Goal: Find specific page/section: Find specific page/section

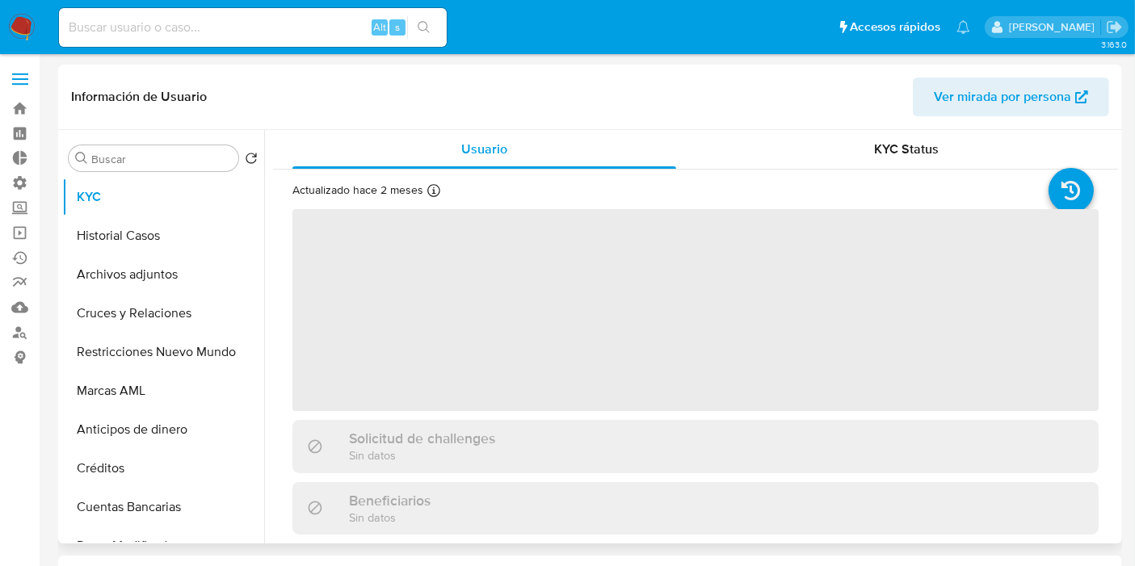
select select "10"
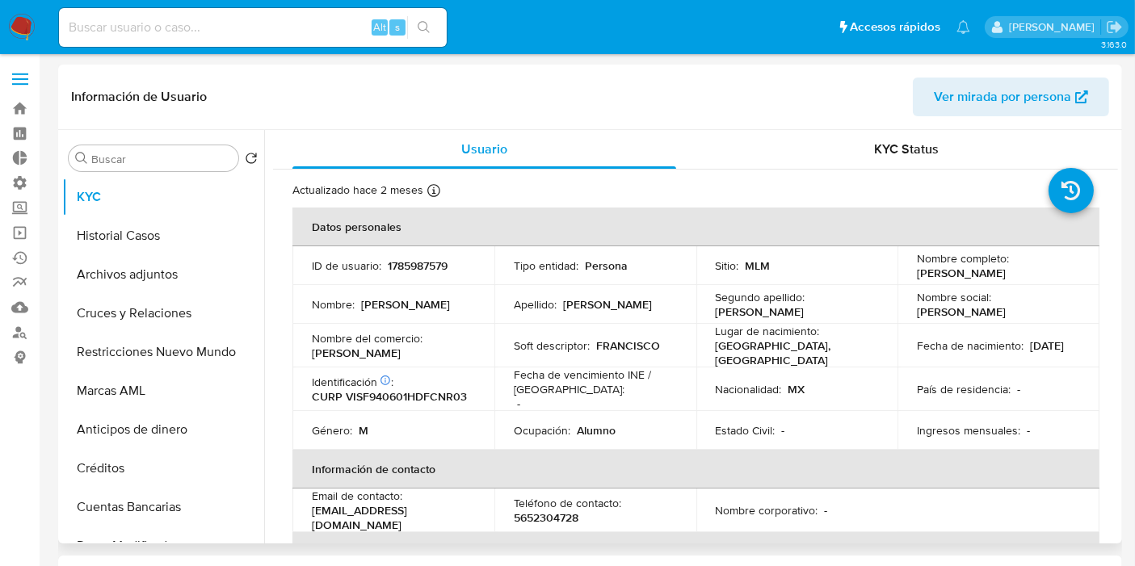
click at [422, 272] on p "1785987579" at bounding box center [418, 265] width 60 height 15
copy p "1785987579"
drag, startPoint x: 990, startPoint y: 273, endPoint x: 938, endPoint y: 266, distance: 53.0
click at [938, 266] on p "[PERSON_NAME]" at bounding box center [961, 273] width 89 height 15
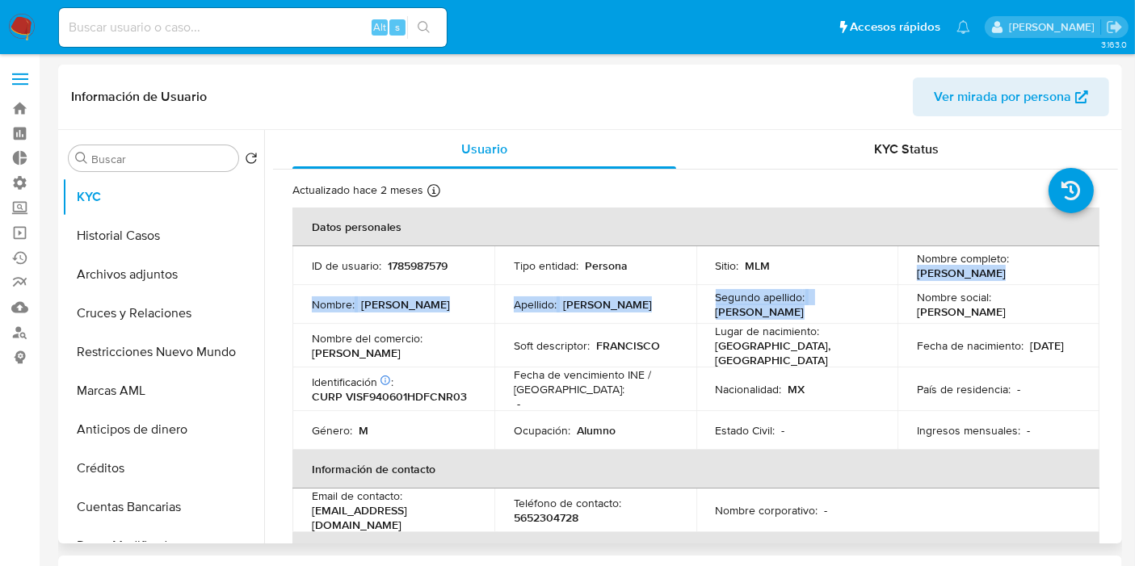
drag, startPoint x: 909, startPoint y: 265, endPoint x: 983, endPoint y: 292, distance: 78.9
click at [983, 292] on tbody "ID de usuario : 1785987579 Tipo entidad : Persona Sitio : MLM Nombre completo :…" at bounding box center [695, 348] width 807 height 204
click at [983, 292] on td "Nombre social : [PERSON_NAME]" at bounding box center [998, 304] width 202 height 39
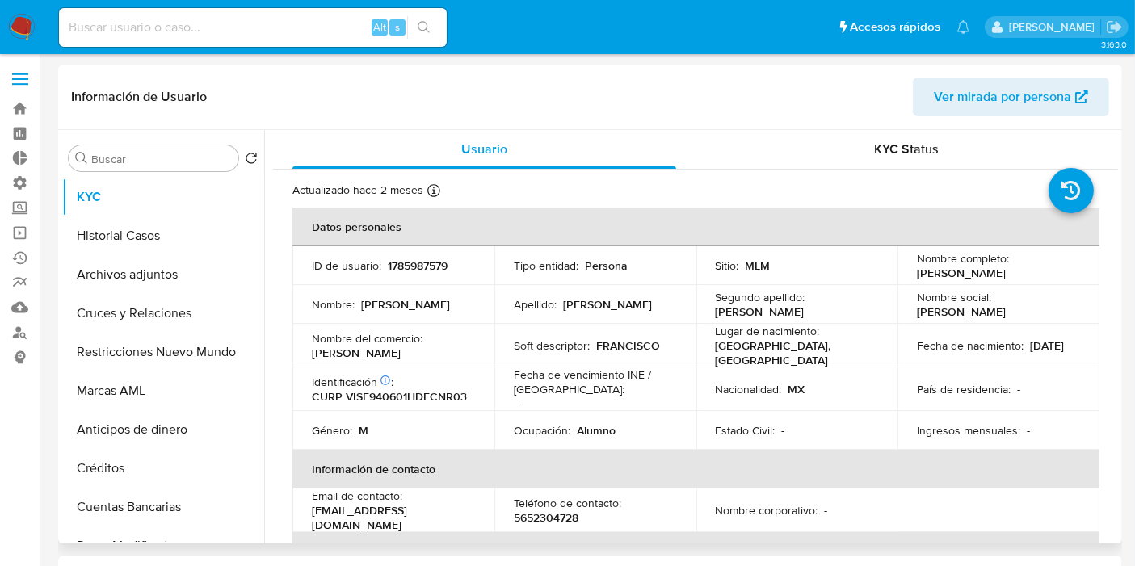
drag, startPoint x: 973, startPoint y: 280, endPoint x: 914, endPoint y: 271, distance: 59.7
click at [917, 271] on p "[PERSON_NAME]" at bounding box center [961, 273] width 89 height 15
copy p "[PERSON_NAME]"
